Goal: Transaction & Acquisition: Subscribe to service/newsletter

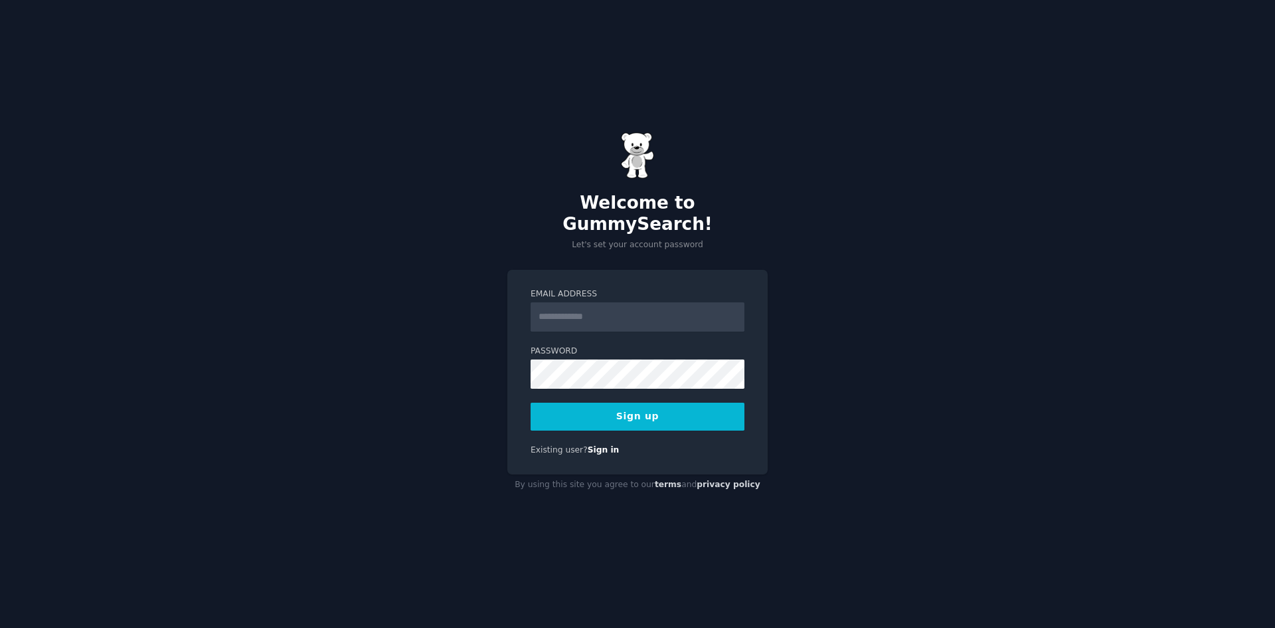
click at [602, 307] on input "Email Address" at bounding box center [638, 316] width 214 height 29
type input "**********"
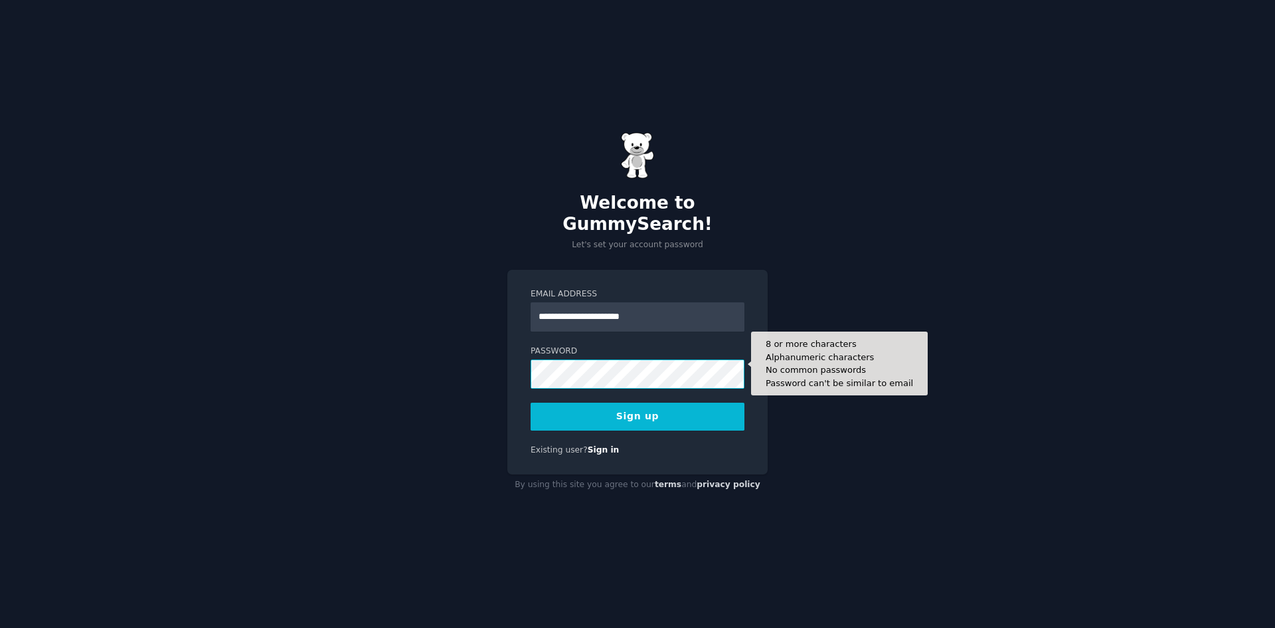
click at [359, 341] on div "**********" at bounding box center [637, 314] width 1275 height 628
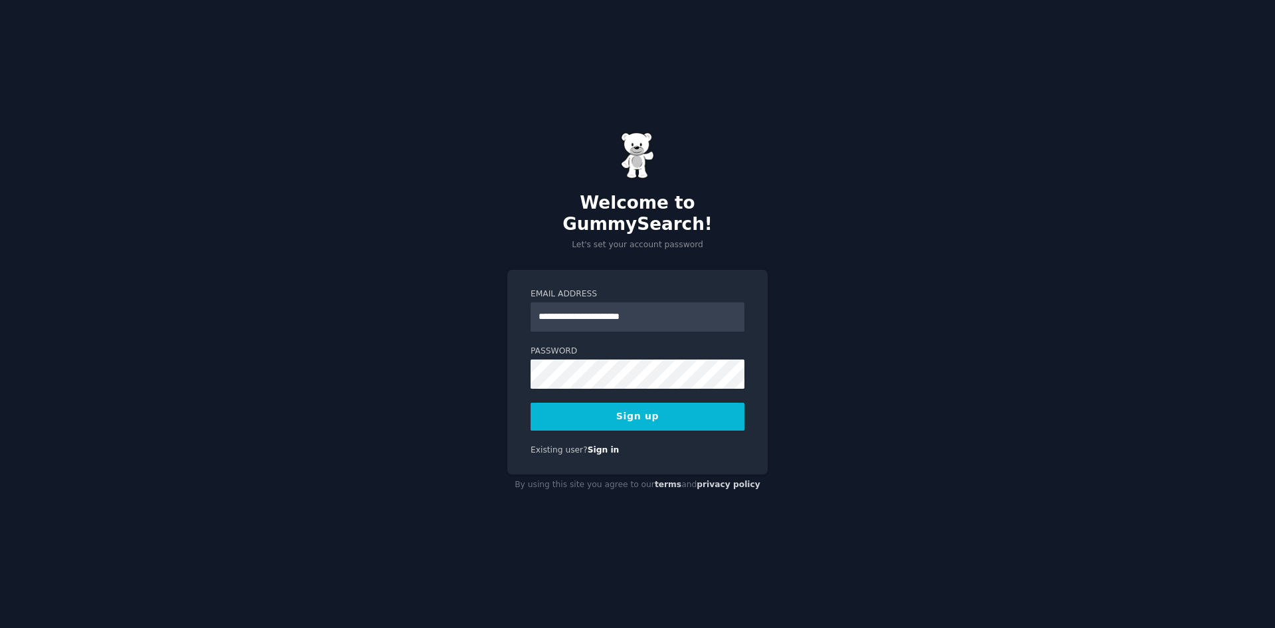
click at [628, 402] on button "Sign up" at bounding box center [638, 416] width 214 height 28
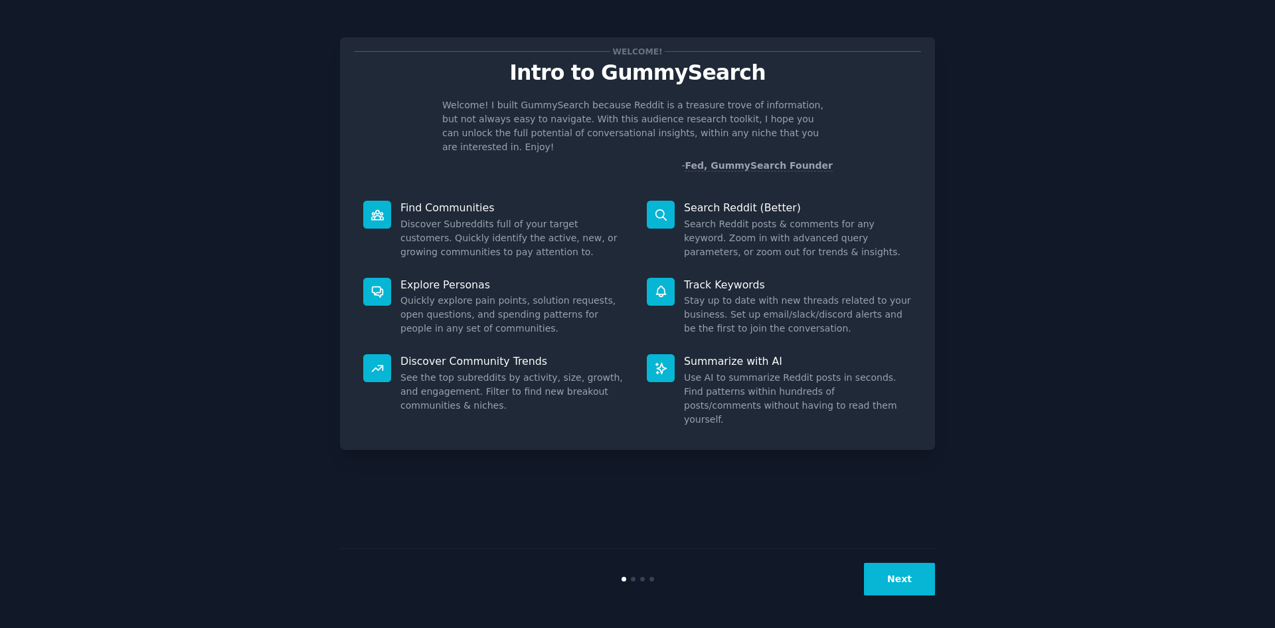
click at [915, 579] on button "Next" at bounding box center [899, 579] width 71 height 33
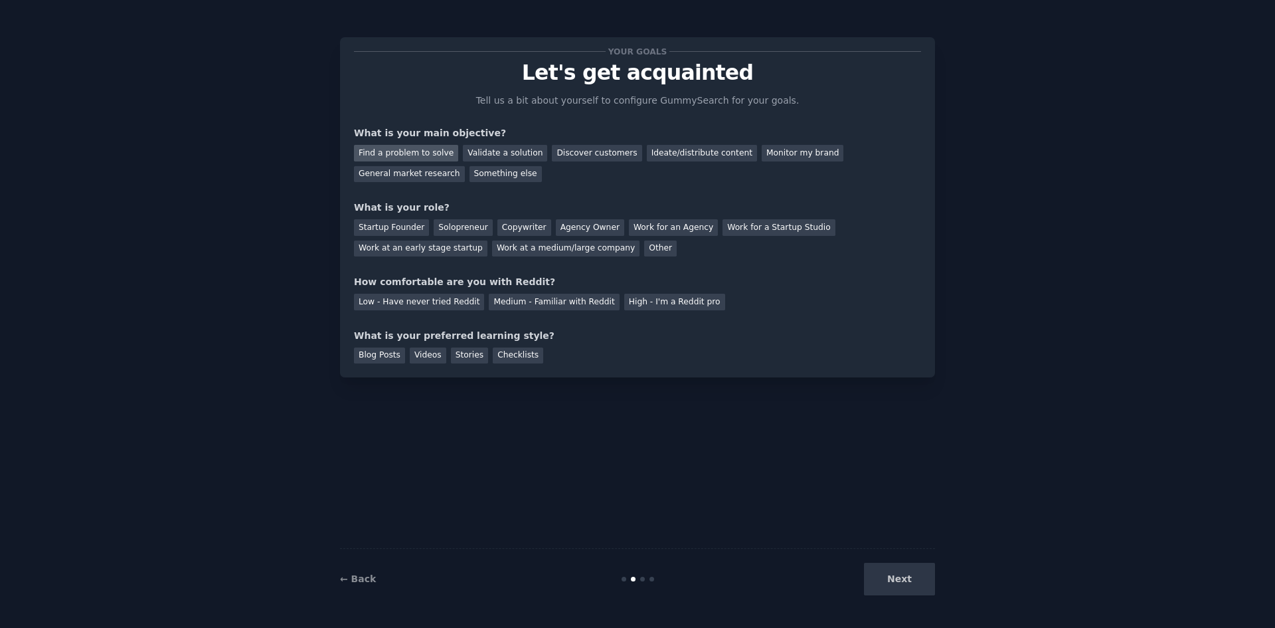
click at [418, 149] on div "Find a problem to solve" at bounding box center [406, 153] width 104 height 17
click at [451, 226] on div "Solopreneur" at bounding box center [463, 227] width 58 height 17
click at [577, 296] on div "Medium - Familiar with Reddit" at bounding box center [554, 302] width 130 height 17
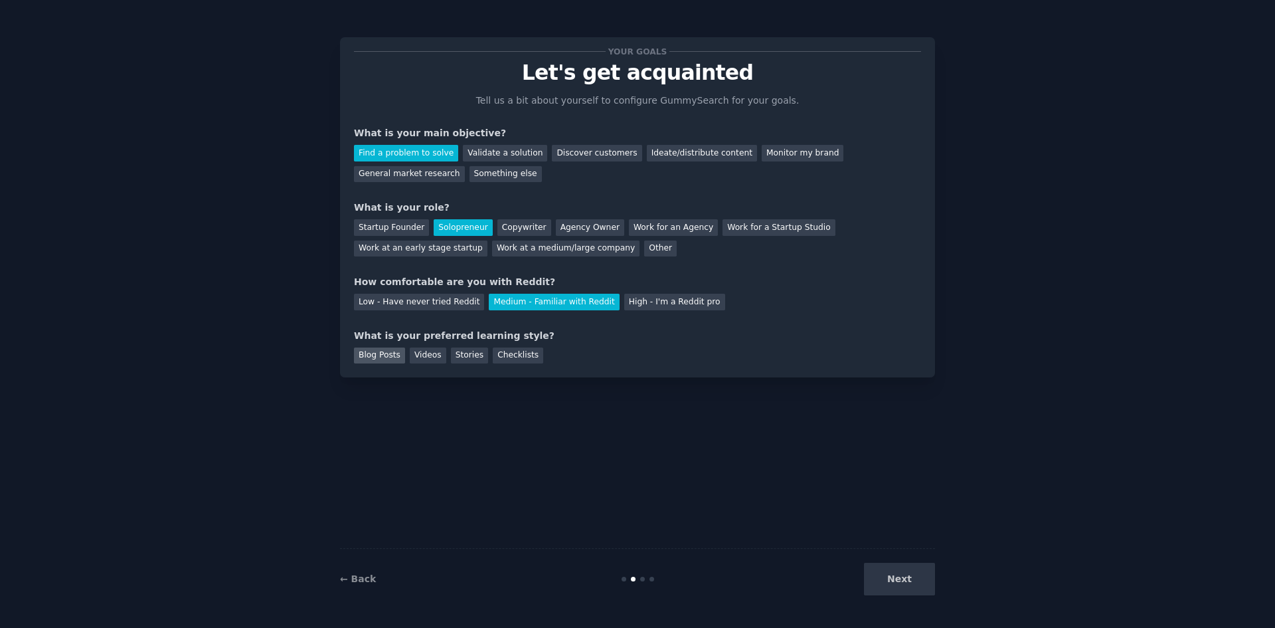
click at [379, 353] on div "Blog Posts" at bounding box center [379, 355] width 51 height 17
click at [517, 351] on div "Checklists" at bounding box center [518, 355] width 50 height 17
click at [364, 355] on div "Blog Posts" at bounding box center [379, 355] width 51 height 17
click at [882, 572] on button "Next" at bounding box center [899, 579] width 71 height 33
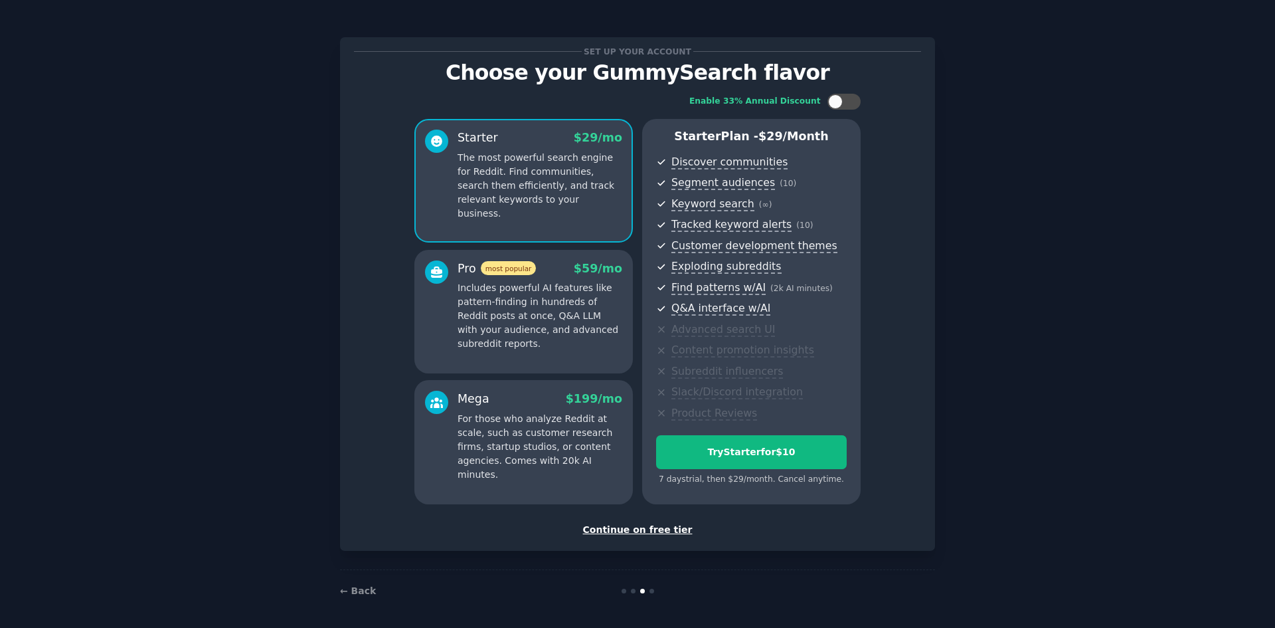
click at [636, 531] on div "Continue on free tier" at bounding box center [637, 530] width 567 height 14
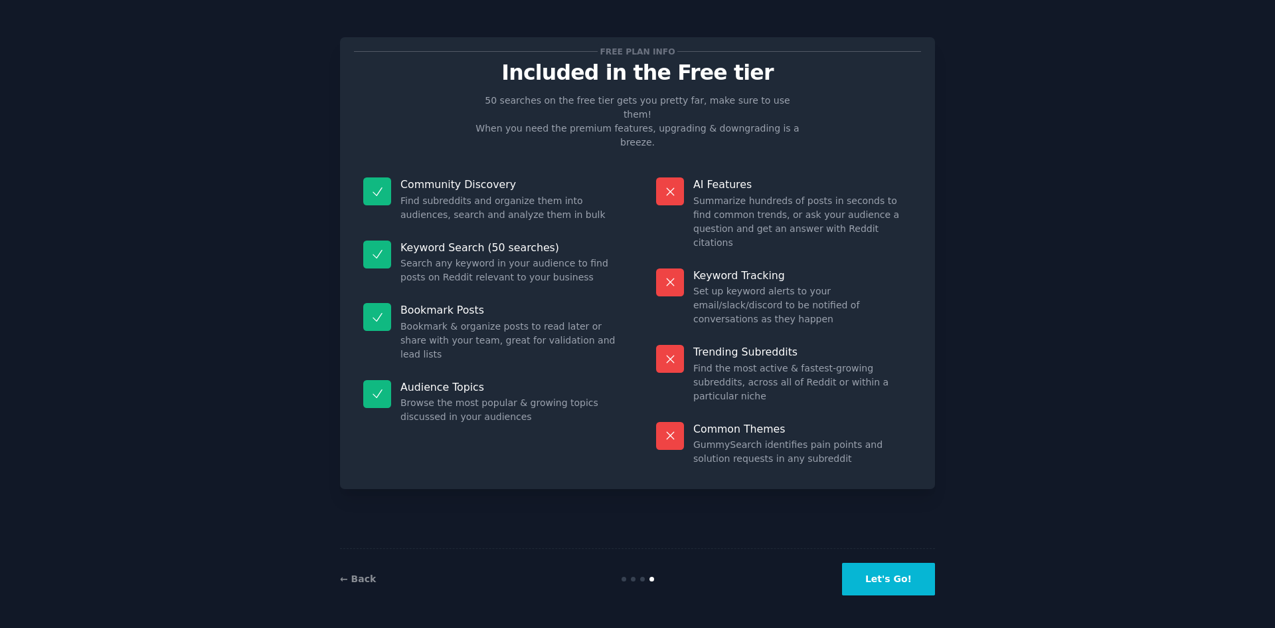
click at [911, 580] on button "Let's Go!" at bounding box center [888, 579] width 93 height 33
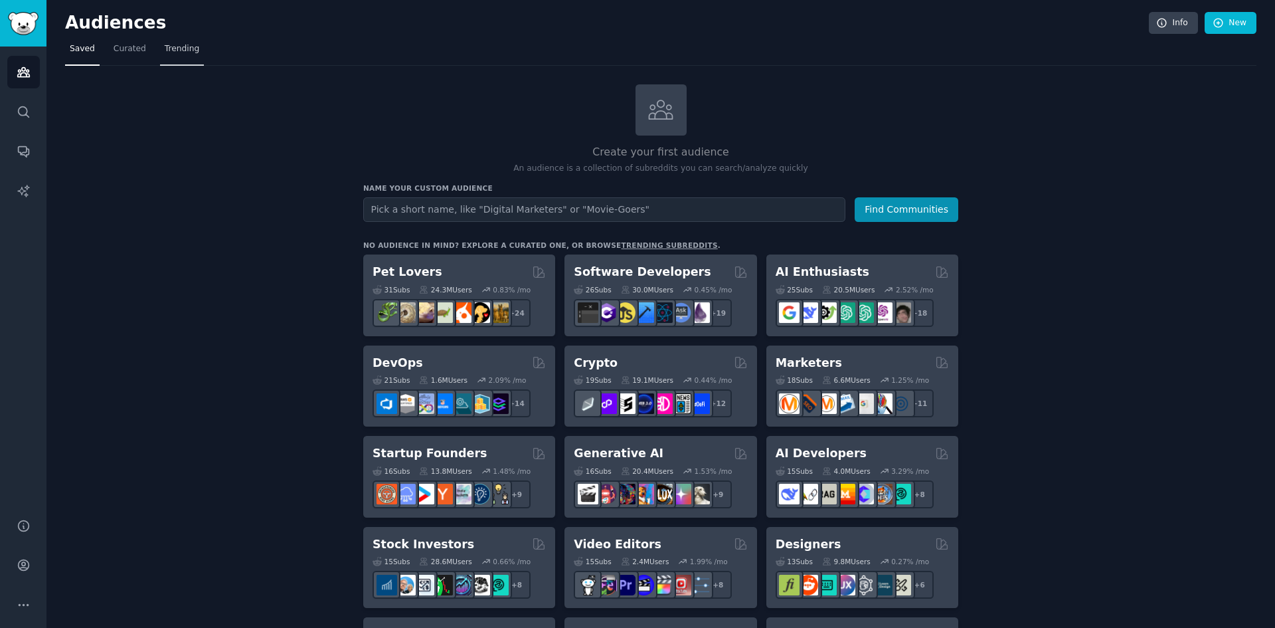
click at [165, 47] on span "Trending" at bounding box center [182, 49] width 35 height 12
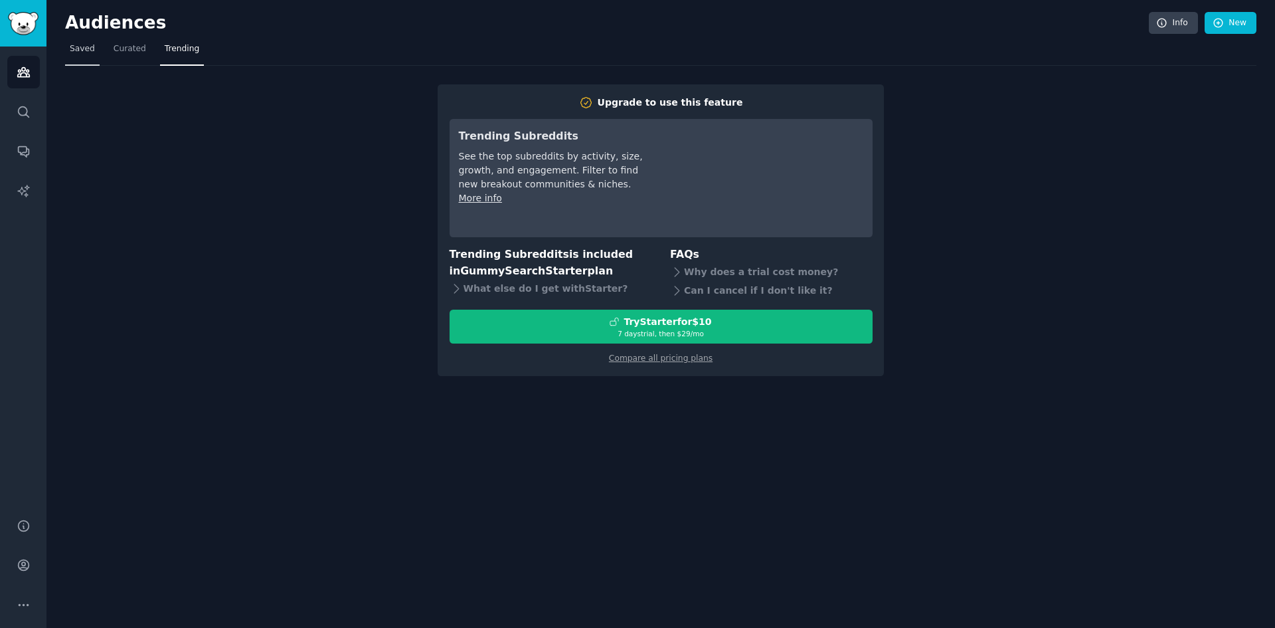
click at [92, 51] on span "Saved" at bounding box center [82, 49] width 25 height 12
